Goal: Navigation & Orientation: Find specific page/section

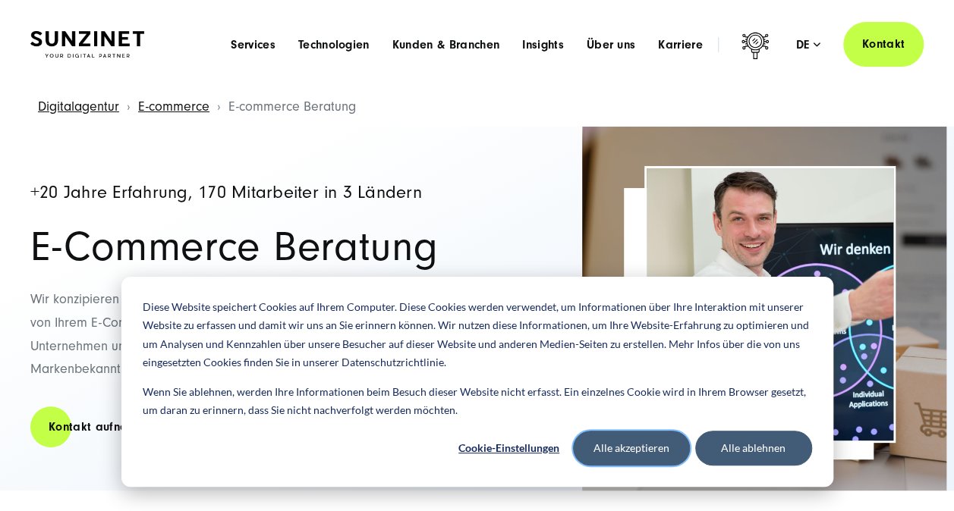
click at [611, 449] on button "Alle akzeptieren" at bounding box center [631, 448] width 117 height 35
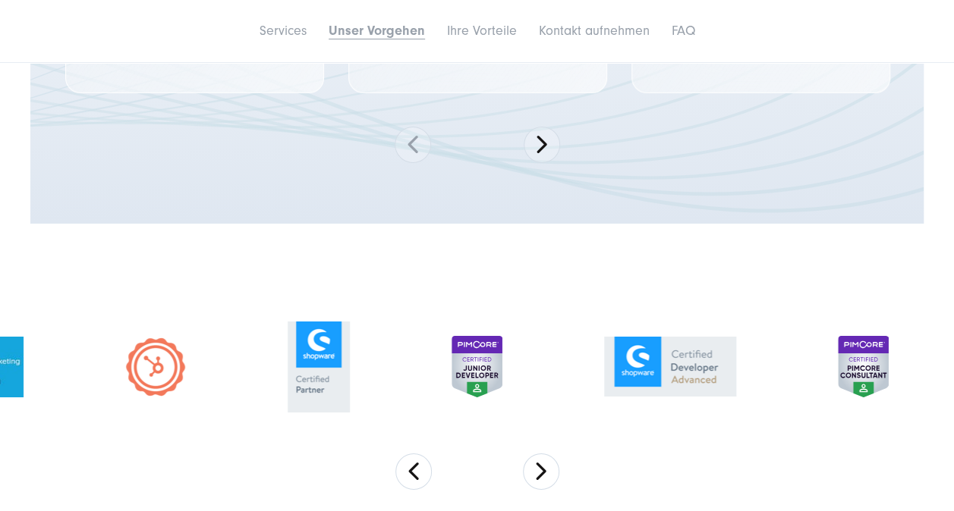
scroll to position [2580, 0]
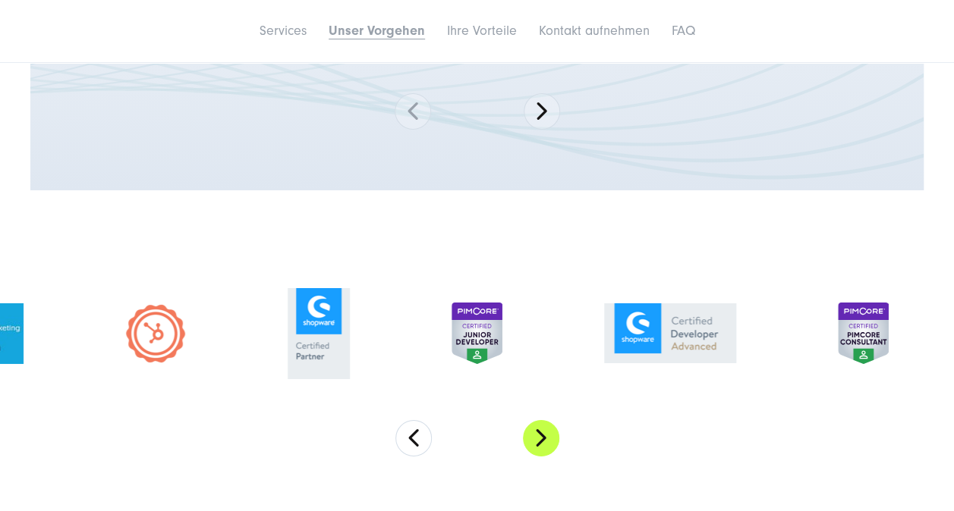
click at [545, 441] on button "Next" at bounding box center [541, 438] width 36 height 36
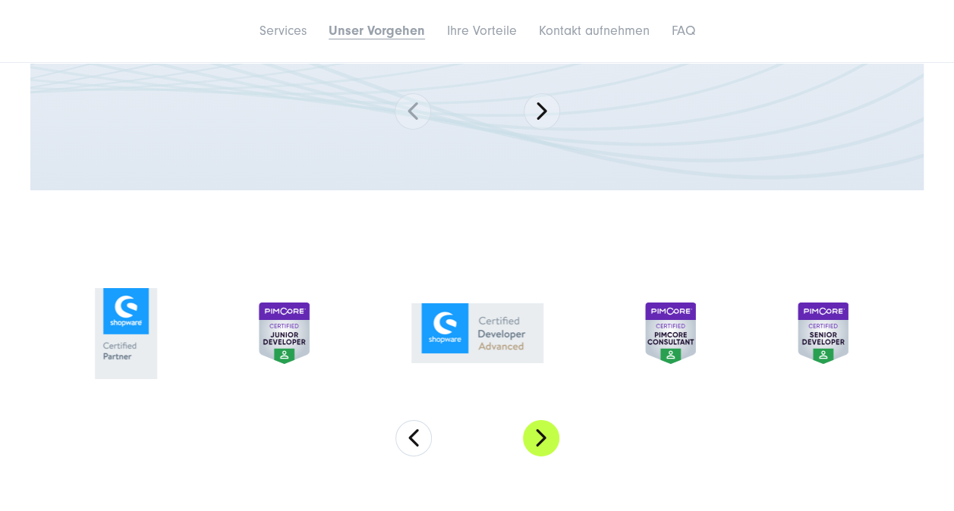
click at [545, 441] on button "Next" at bounding box center [541, 438] width 36 height 36
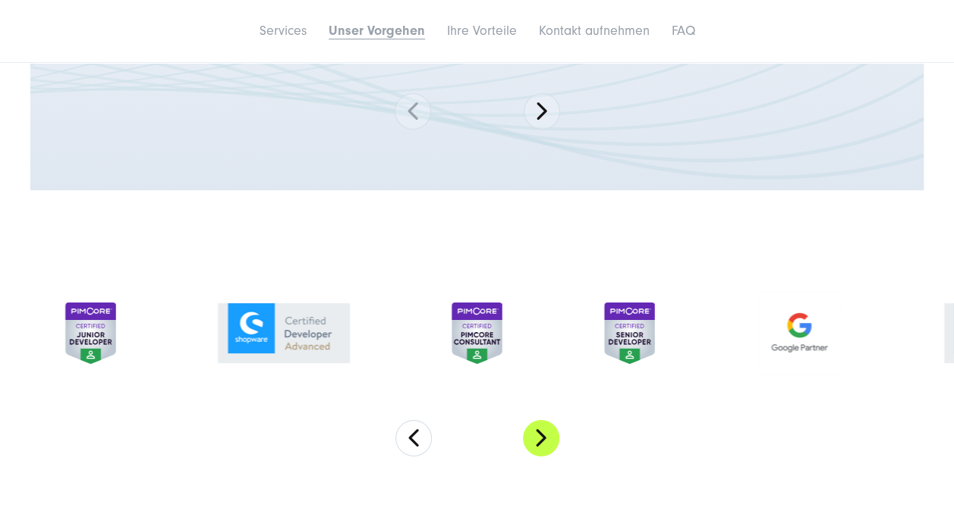
click at [545, 441] on button "Next" at bounding box center [541, 438] width 36 height 36
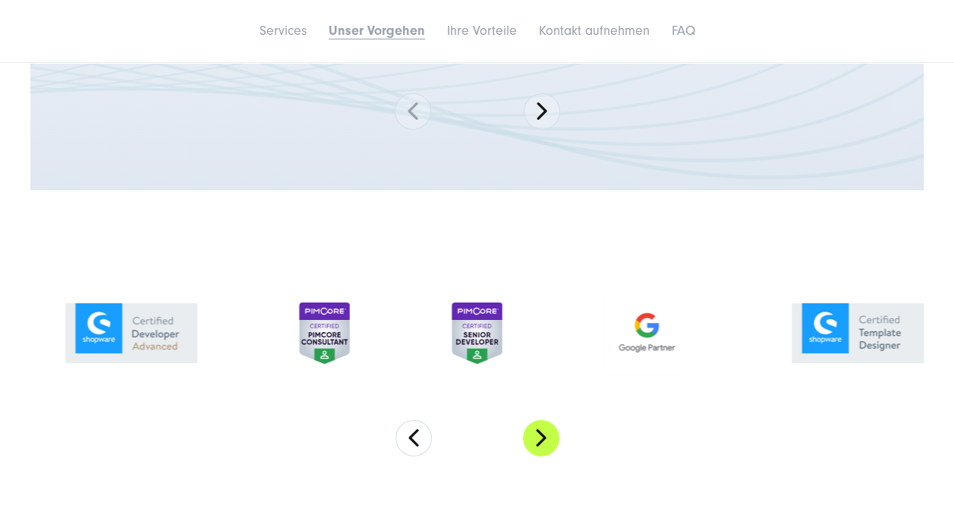
click at [545, 441] on button "Next" at bounding box center [541, 438] width 36 height 36
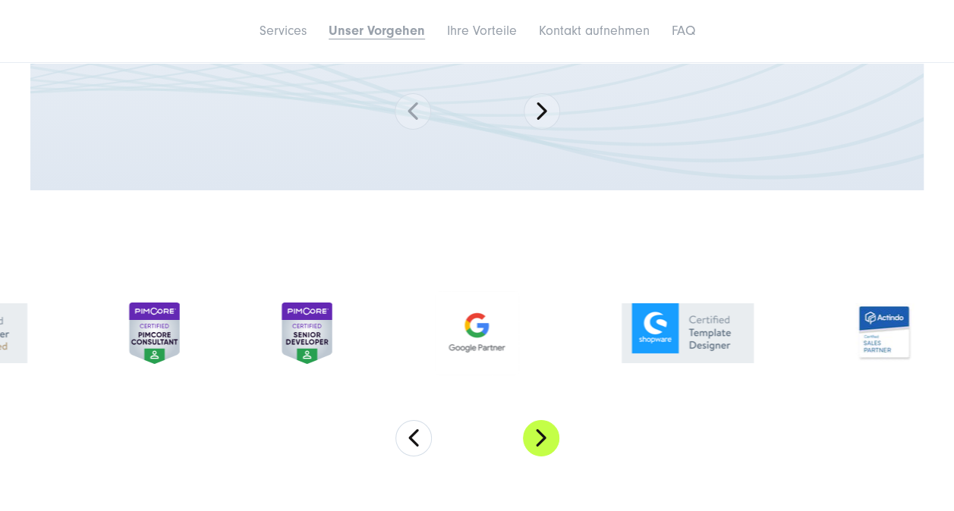
click at [545, 441] on button "Next" at bounding box center [541, 438] width 36 height 36
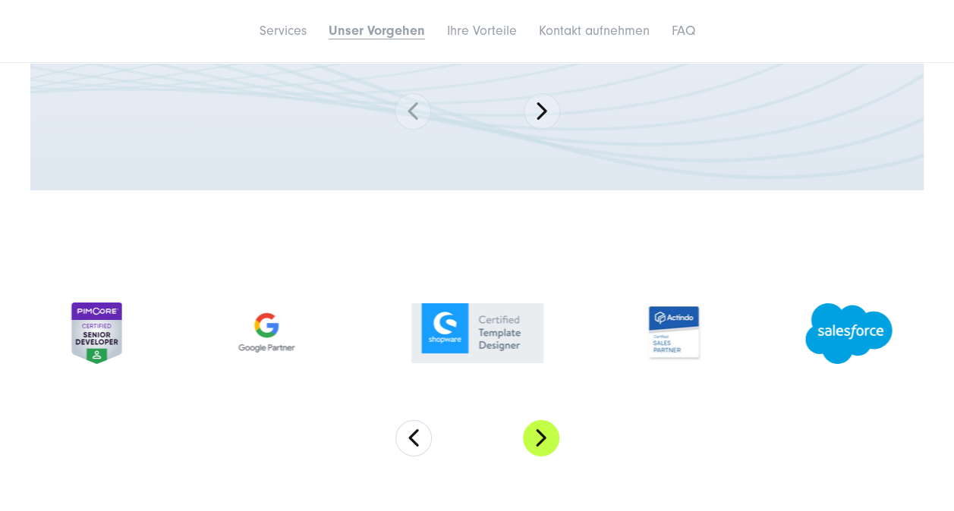
click at [545, 441] on button "Next" at bounding box center [541, 438] width 36 height 36
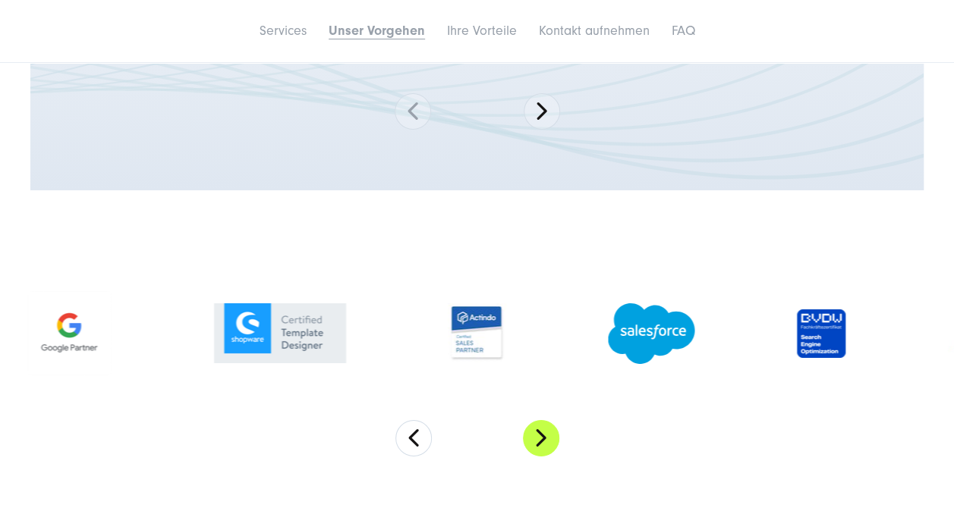
click at [545, 441] on button "Next" at bounding box center [541, 438] width 36 height 36
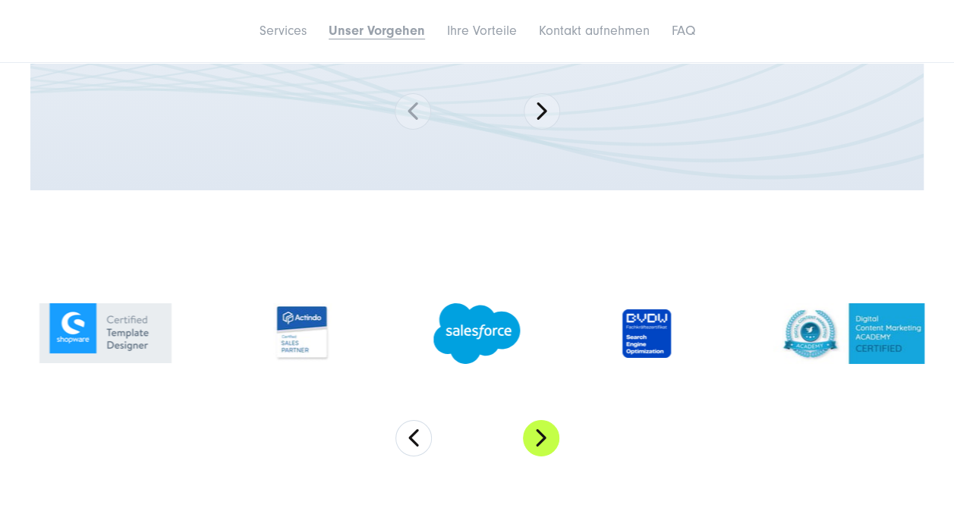
click at [545, 441] on button "Next" at bounding box center [541, 438] width 36 height 36
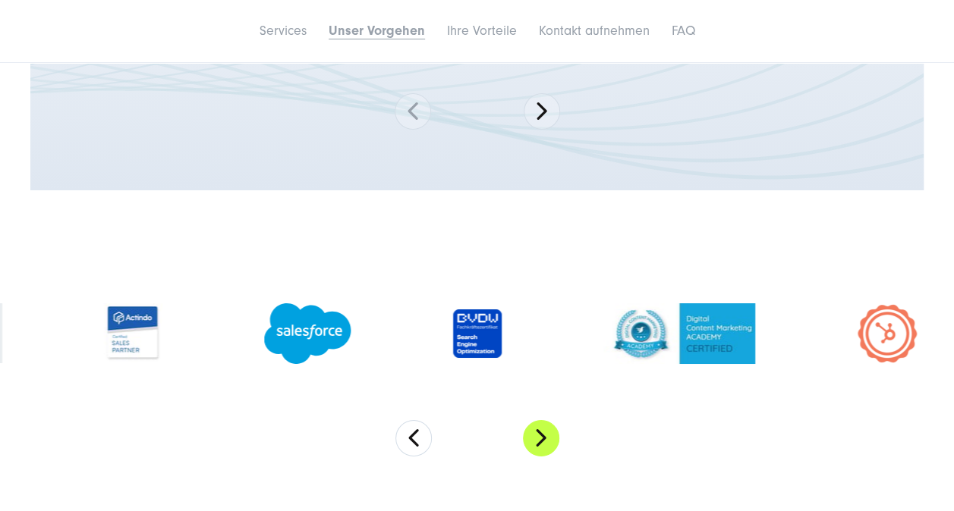
click at [545, 441] on button "Next" at bounding box center [541, 438] width 36 height 36
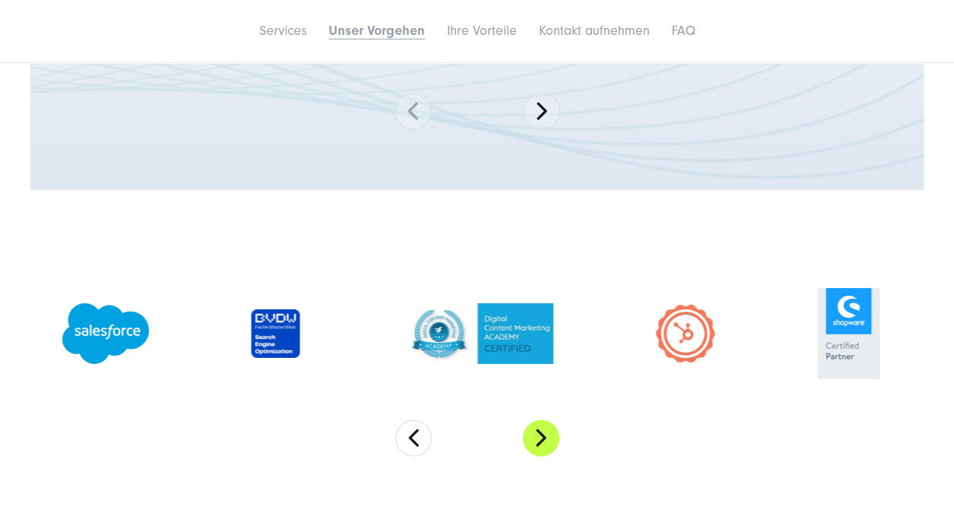
click at [545, 441] on button "Next" at bounding box center [541, 438] width 36 height 36
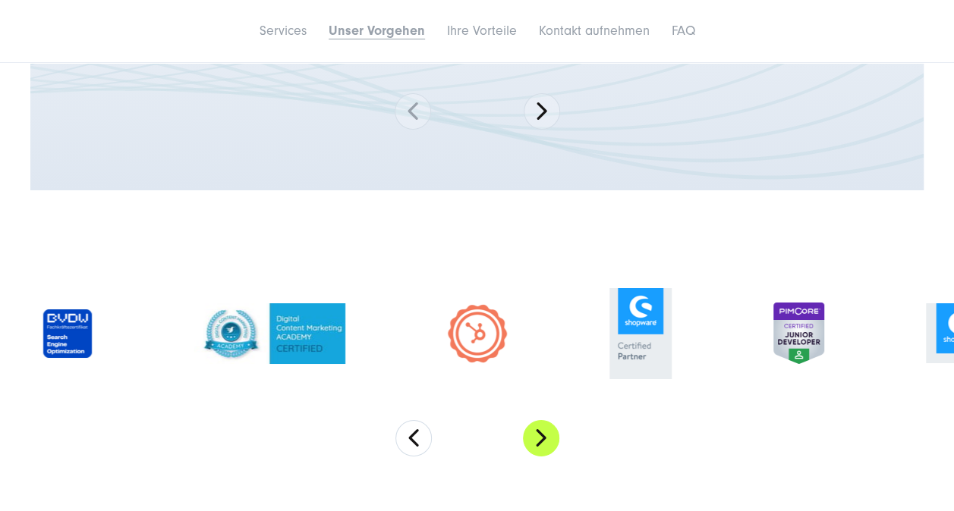
click at [545, 441] on button "Next" at bounding box center [541, 438] width 36 height 36
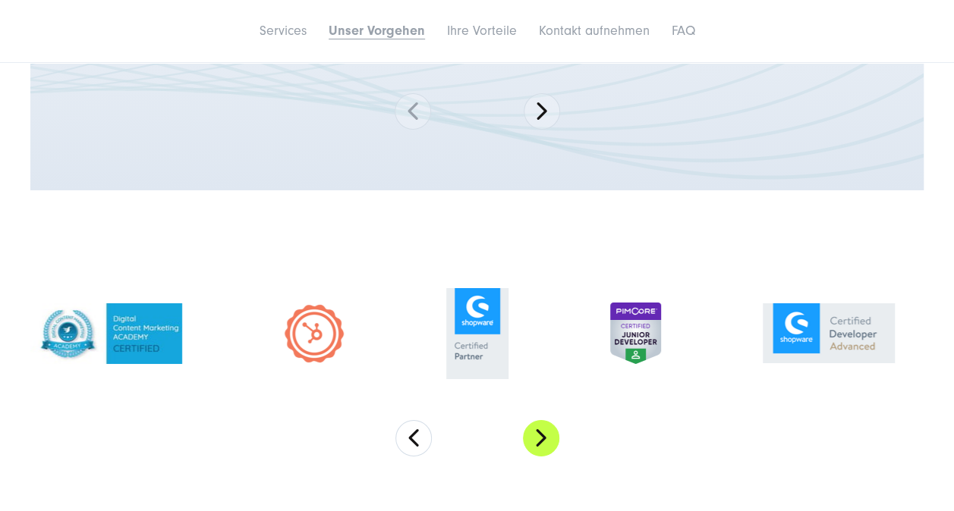
click at [545, 441] on button "Next" at bounding box center [541, 438] width 36 height 36
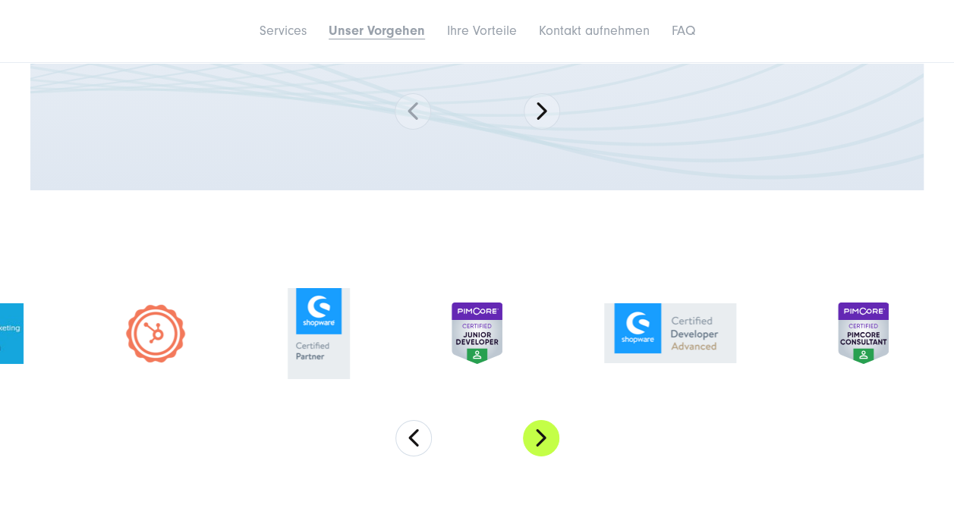
click at [545, 441] on button "Next" at bounding box center [541, 438] width 36 height 36
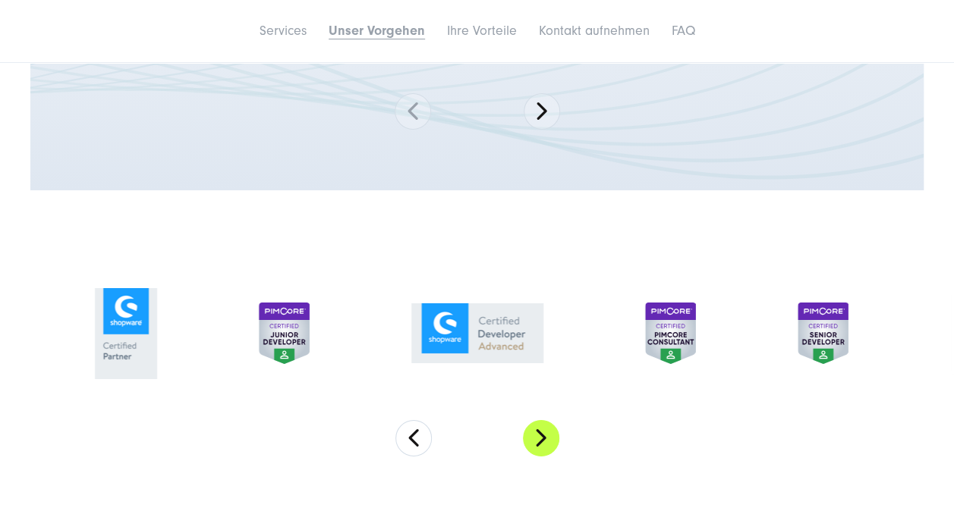
click at [545, 441] on button "Next" at bounding box center [541, 438] width 36 height 36
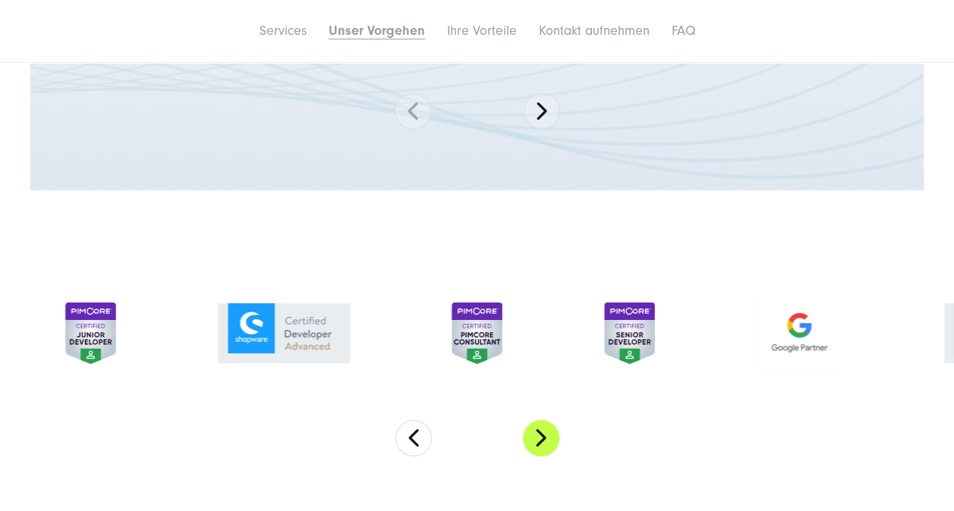
click at [545, 441] on button "Next" at bounding box center [541, 438] width 36 height 36
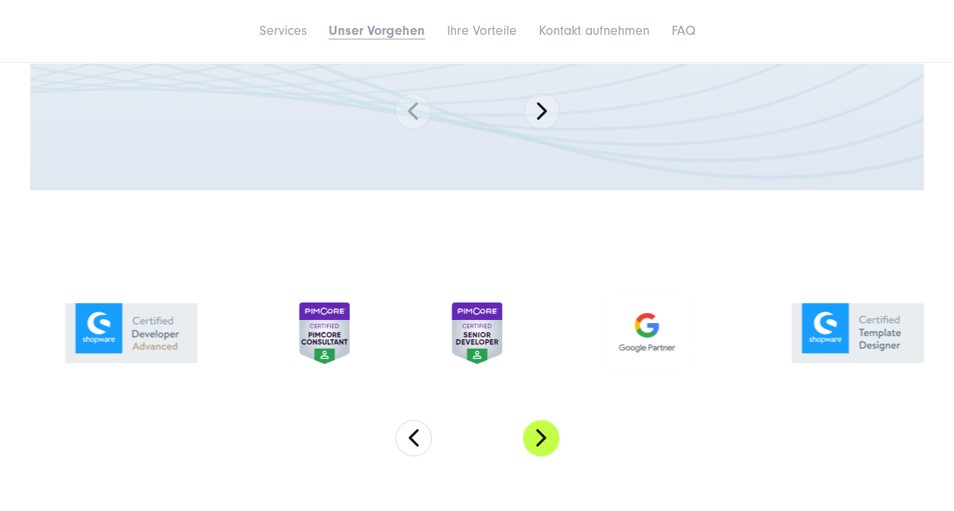
click at [545, 441] on button "Next" at bounding box center [541, 438] width 36 height 36
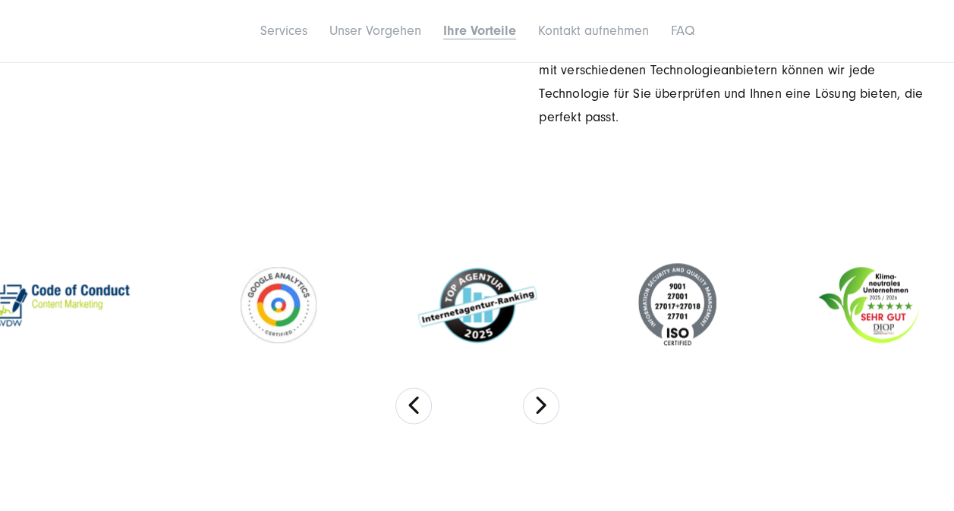
scroll to position [3643, 0]
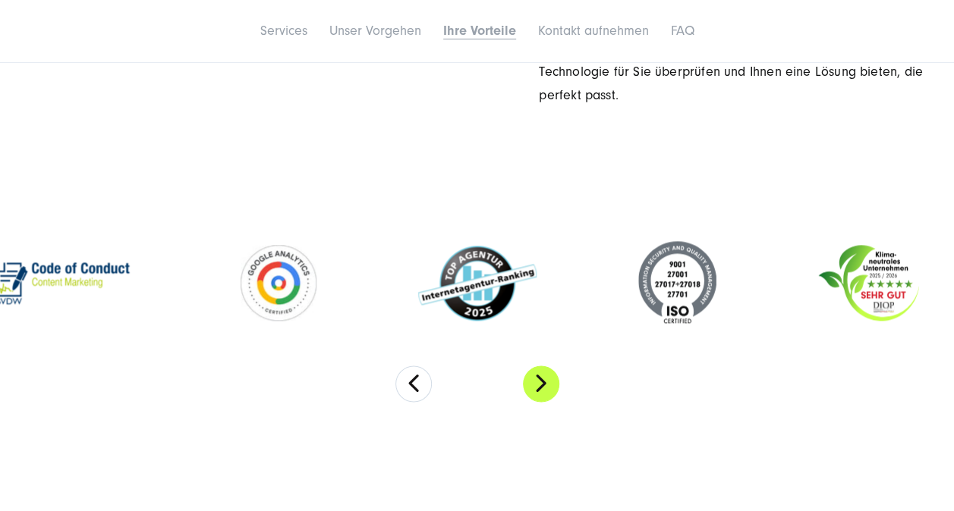
click at [535, 378] on button "Next" at bounding box center [541, 384] width 36 height 36
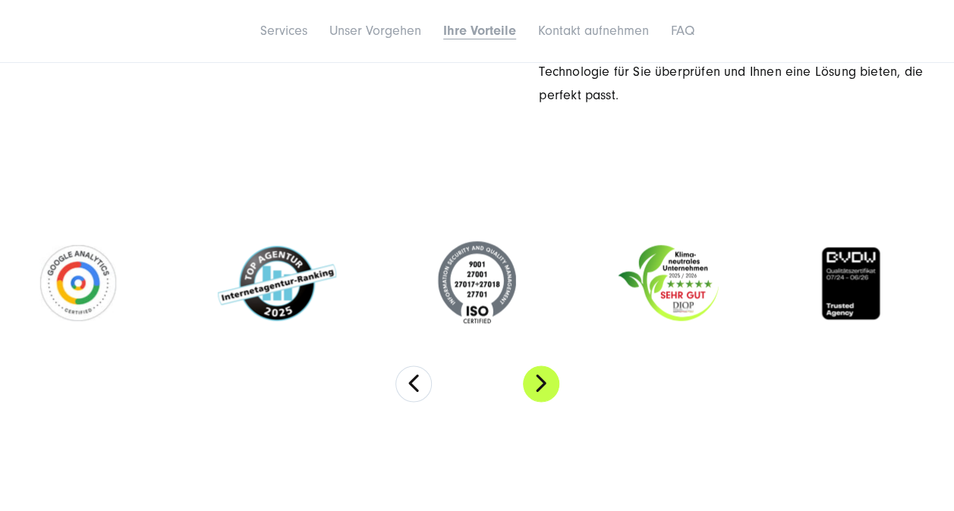
click at [535, 378] on button "Next" at bounding box center [541, 384] width 36 height 36
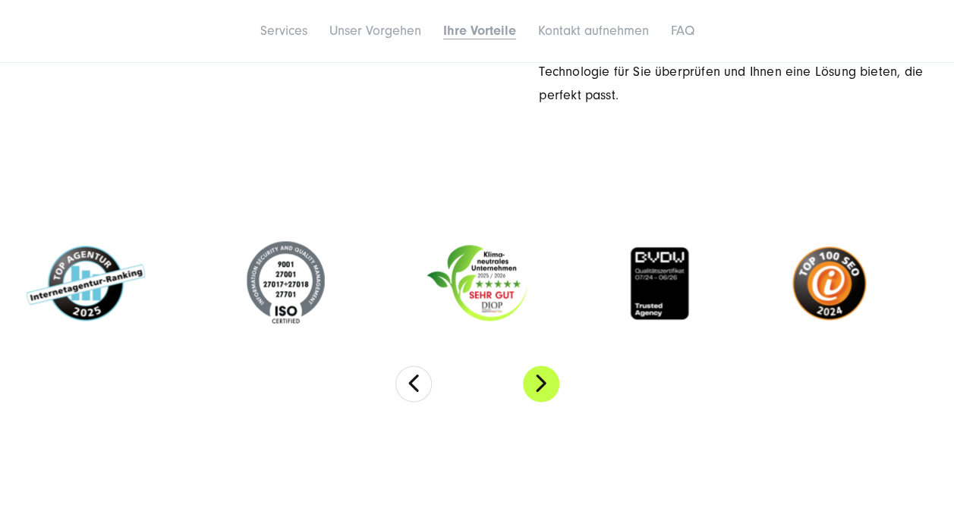
click at [535, 378] on button "Next" at bounding box center [541, 384] width 36 height 36
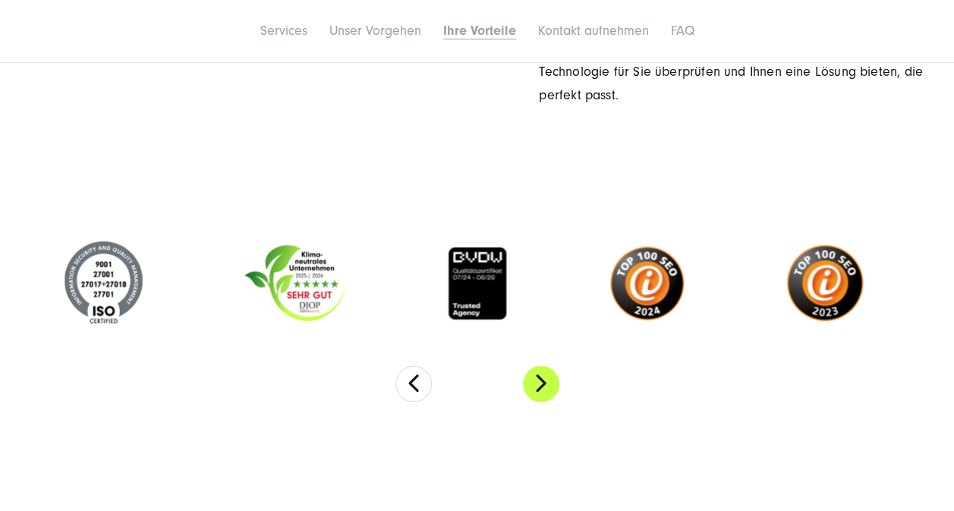
click at [535, 378] on button "Next" at bounding box center [541, 384] width 36 height 36
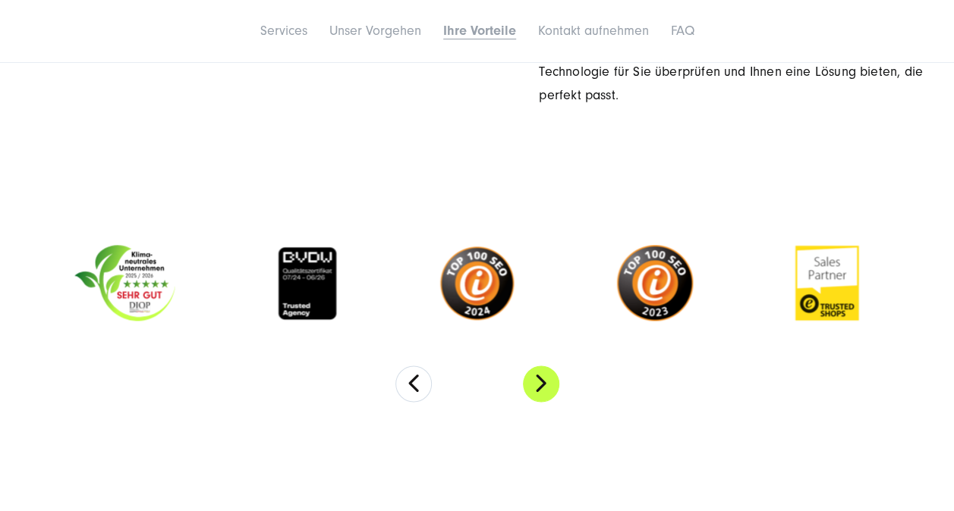
click at [535, 378] on button "Next" at bounding box center [541, 384] width 36 height 36
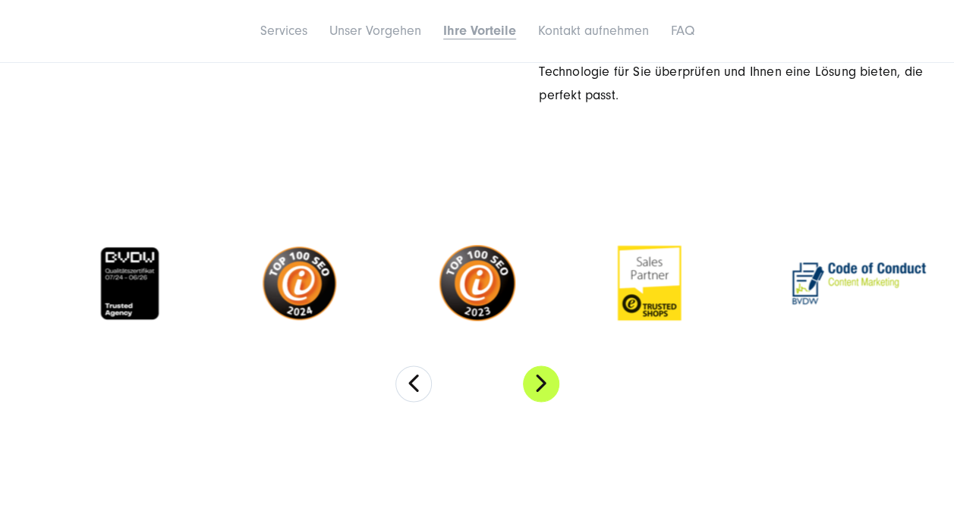
click at [535, 378] on button "Next" at bounding box center [541, 384] width 36 height 36
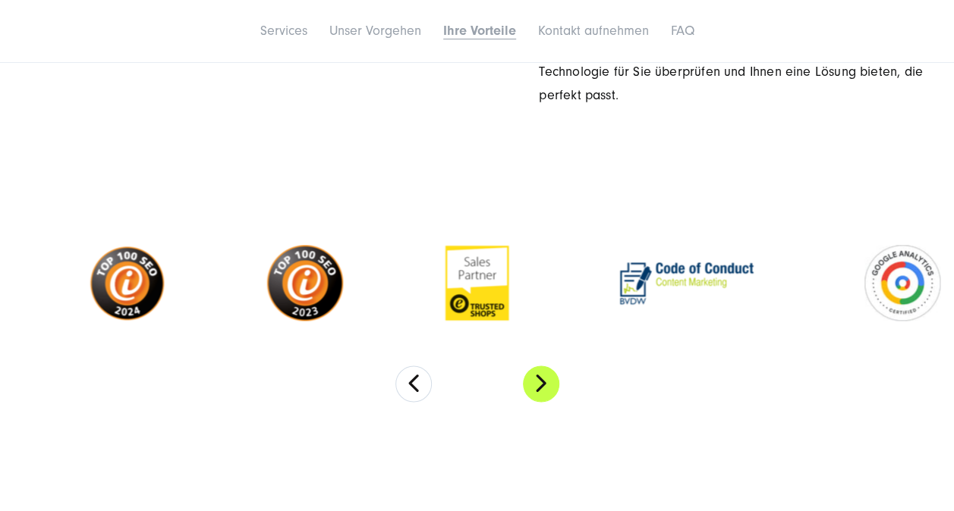
click at [535, 378] on button "Next" at bounding box center [541, 384] width 36 height 36
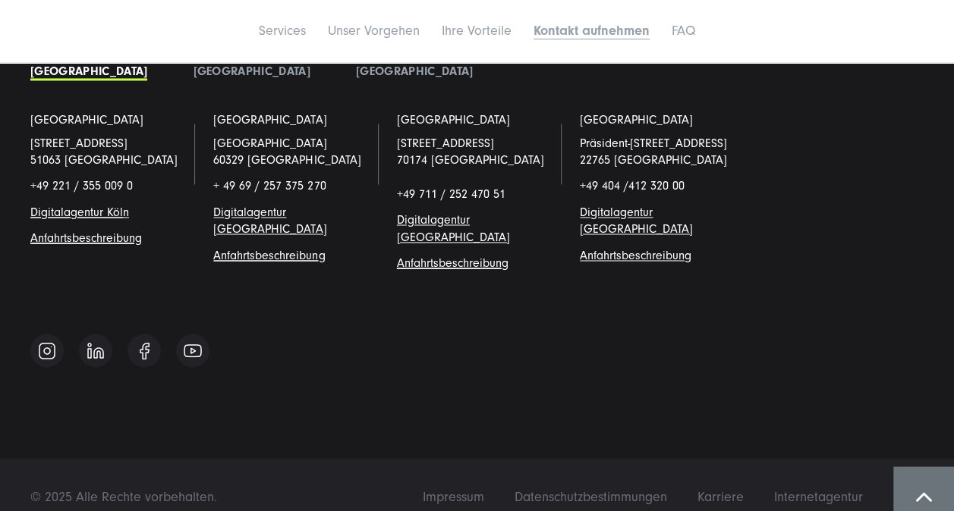
scroll to position [6861, 0]
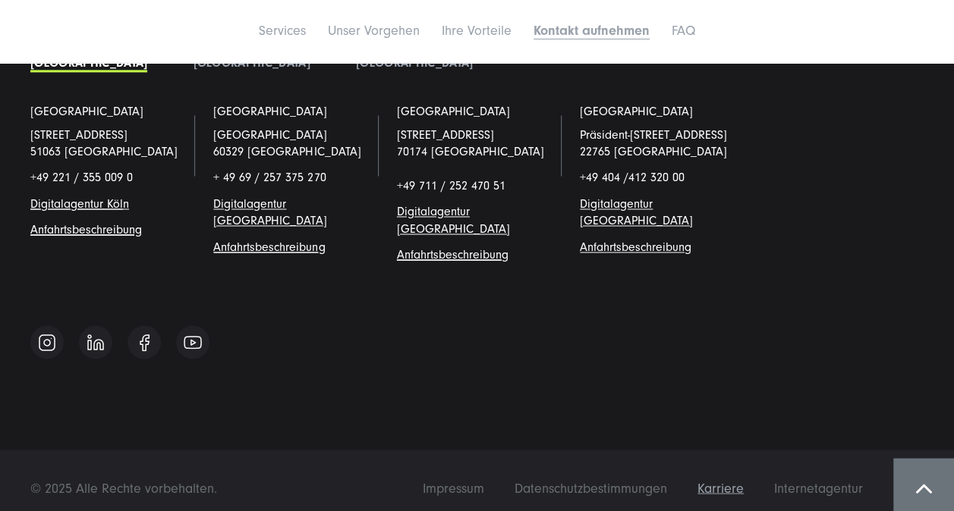
click at [733, 480] on span "Karriere" at bounding box center [720, 488] width 46 height 16
